Goal: Find specific page/section: Find specific page/section

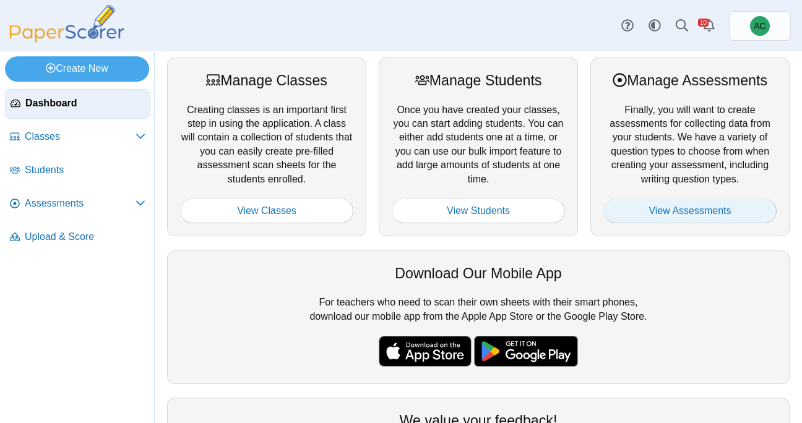
click at [751, 222] on link "View Assessments" at bounding box center [689, 211] width 173 height 25
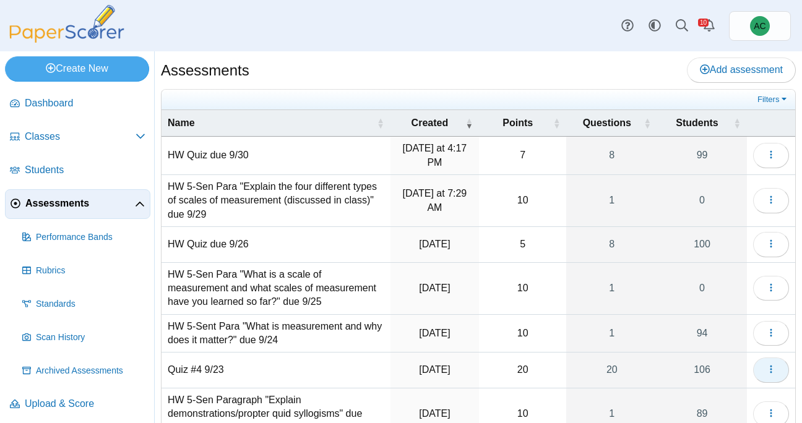
click at [774, 364] on icon "button" at bounding box center [771, 369] width 10 height 10
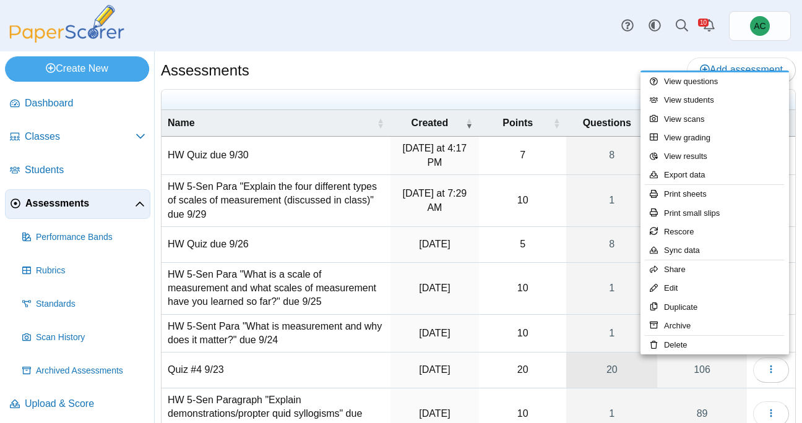
click at [603, 368] on link "20" at bounding box center [611, 370] width 91 height 35
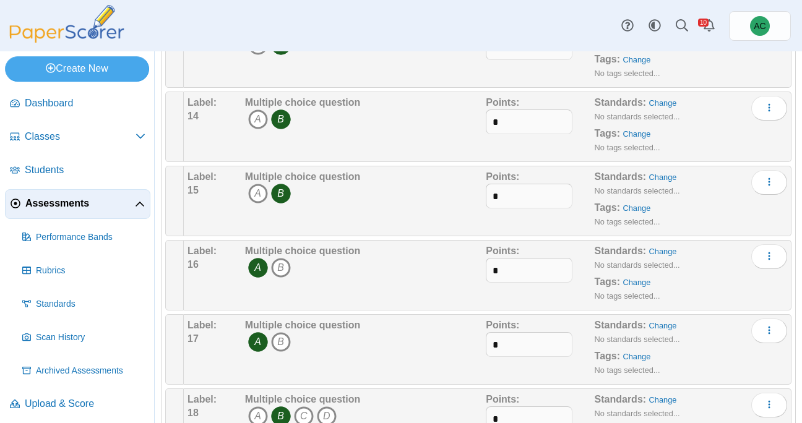
scroll to position [1041, 0]
